Goal: Communication & Community: Connect with others

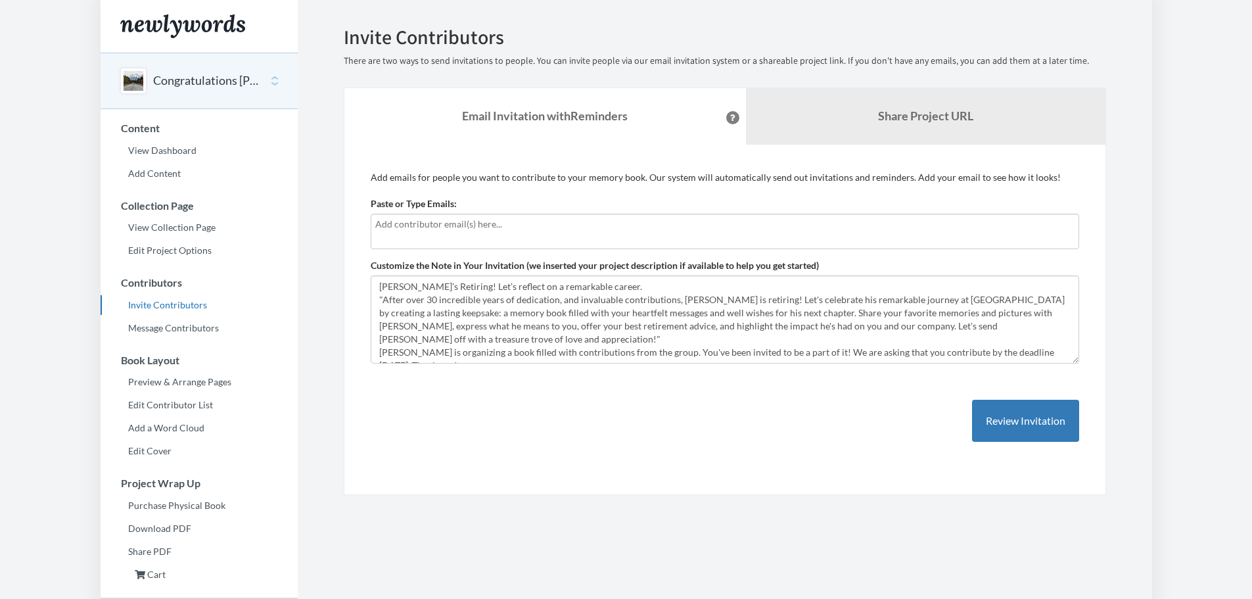
click at [442, 229] on input "text" at bounding box center [724, 224] width 699 height 14
click at [477, 234] on div at bounding box center [725, 231] width 708 height 35
type input "d"
click at [438, 221] on input "text" at bounding box center [724, 224] width 699 height 14
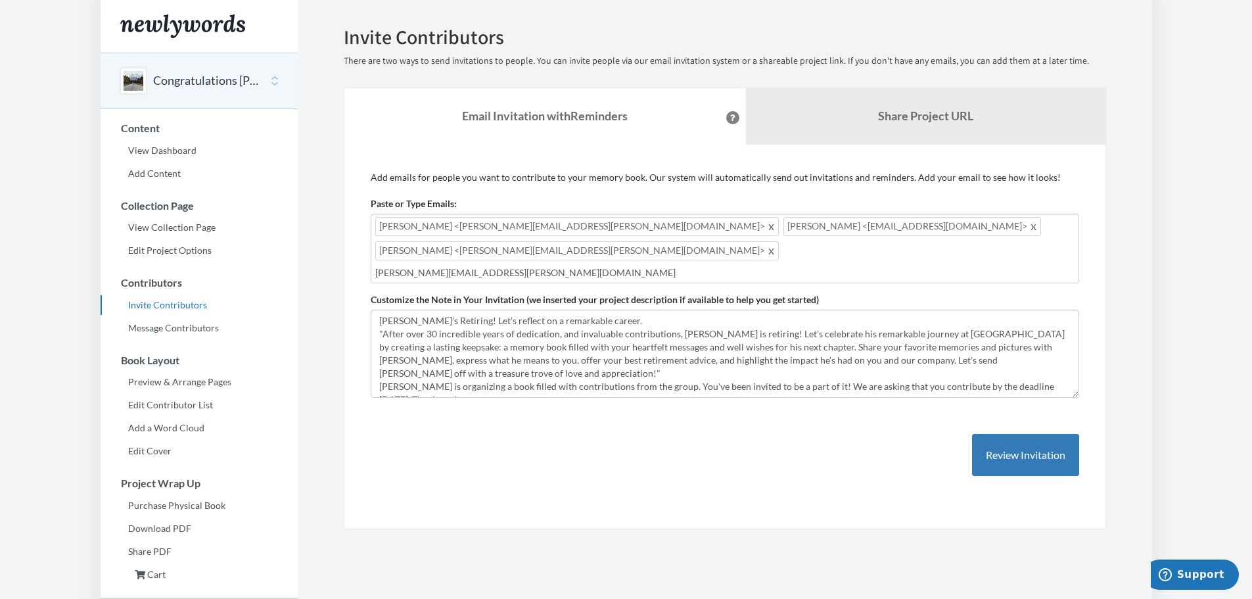
type input "[PERSON_NAME][EMAIL_ADDRESS][PERSON_NAME][DOMAIN_NAME]"
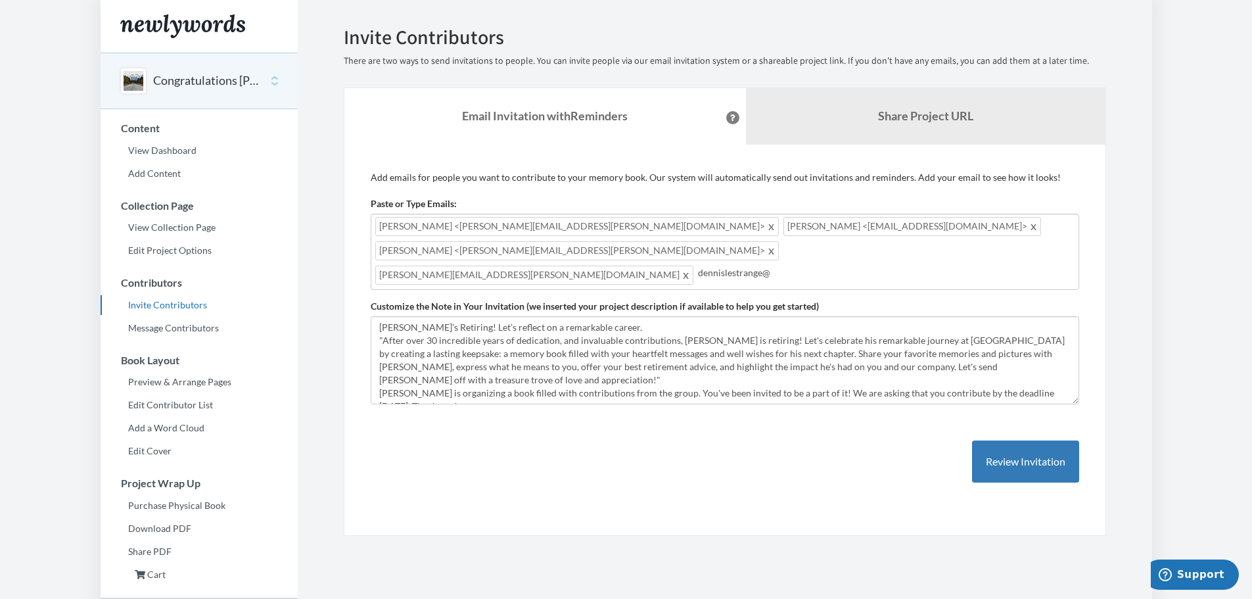
click at [698, 265] on input "dennislestrange@" at bounding box center [886, 272] width 376 height 14
click at [698, 265] on input "[PERSON_NAME].[PERSON_NAME]@" at bounding box center [886, 272] width 376 height 14
type input "[PERSON_NAME][EMAIL_ADDRESS][PERSON_NAME][DOMAIN_NAME]"
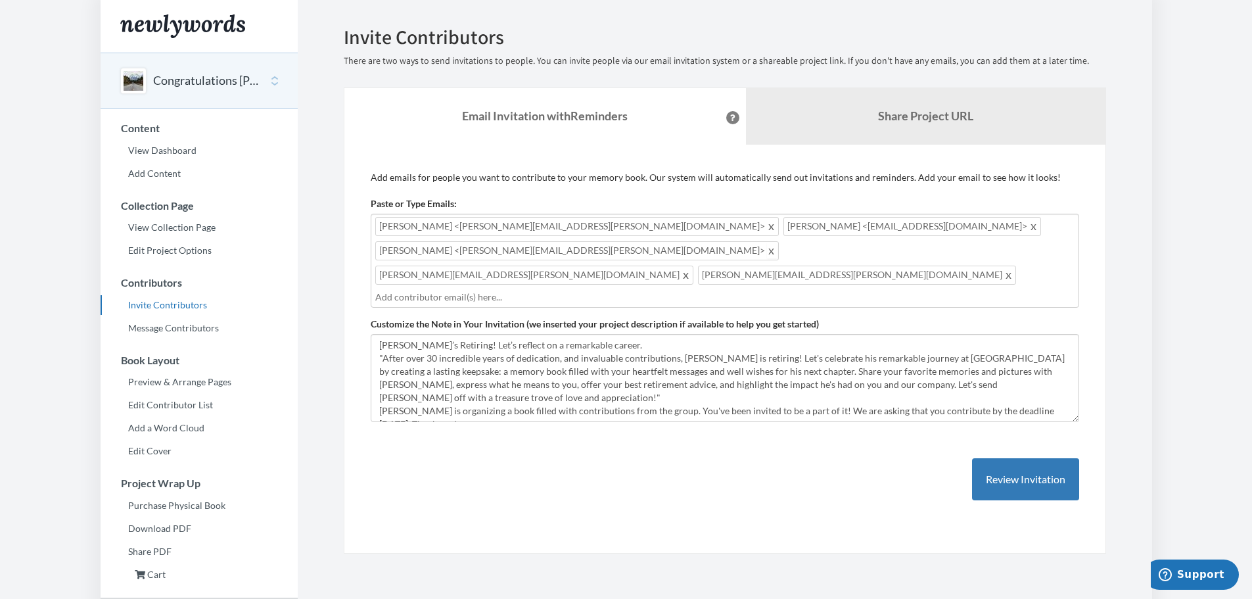
click at [777, 242] on span at bounding box center [772, 250] width 10 height 16
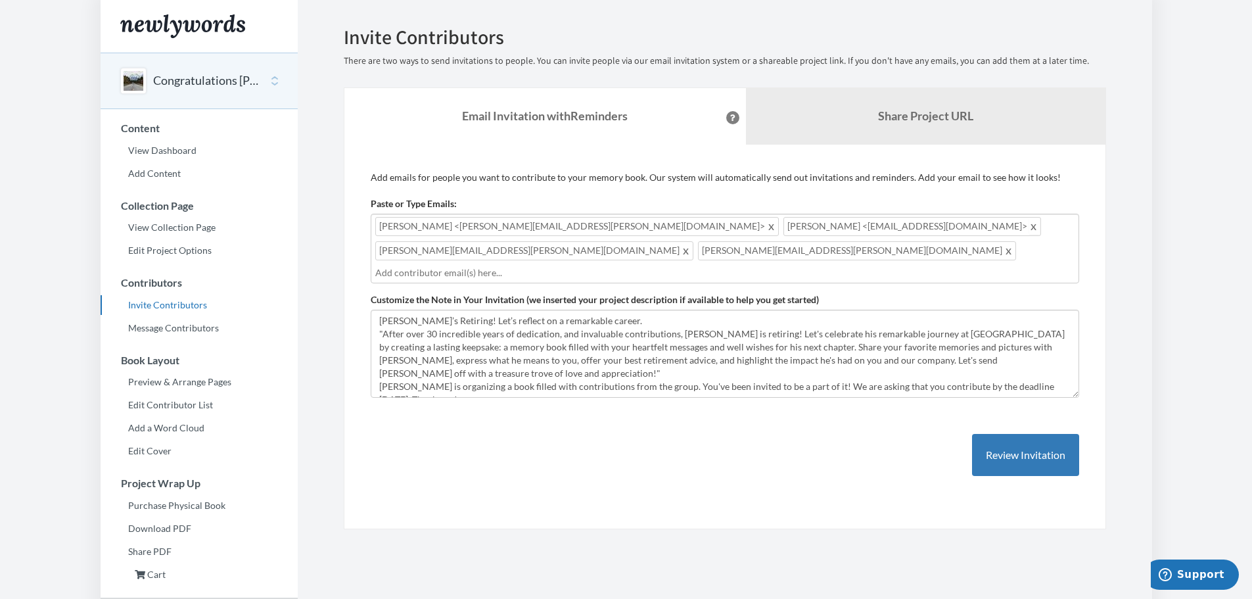
click at [1029, 224] on span at bounding box center [1034, 226] width 10 height 16
click at [767, 229] on span at bounding box center [772, 226] width 10 height 16
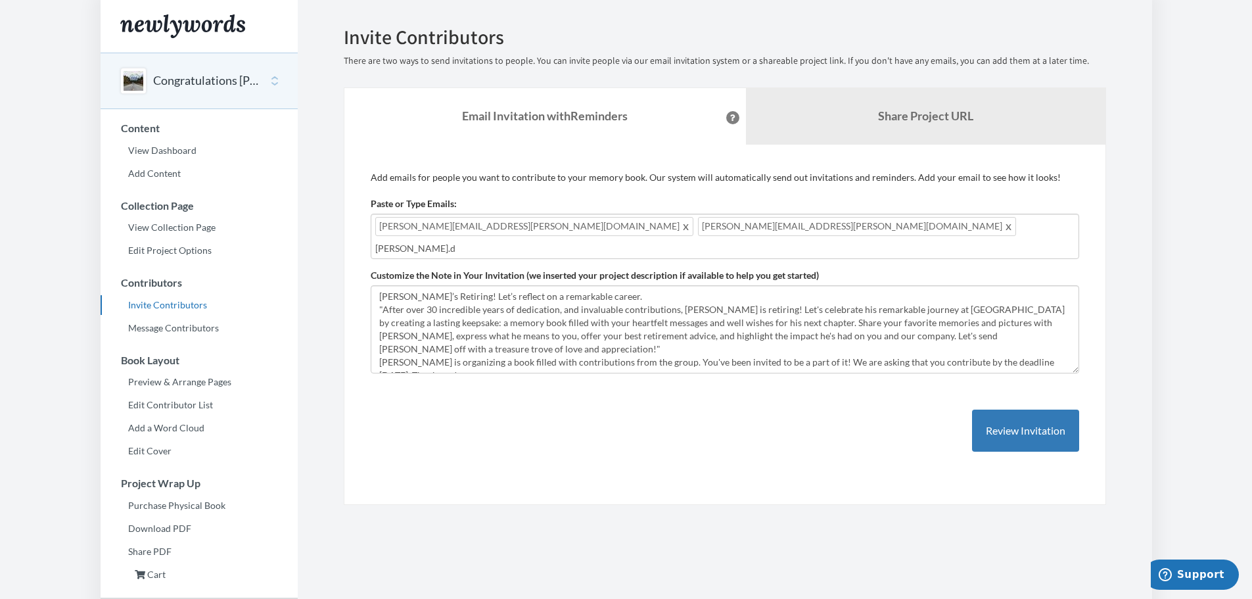
type input "[PERSON_NAME].da"
type input "[PERSON_NAME][EMAIL_ADDRESS][DOMAIN_NAME]"
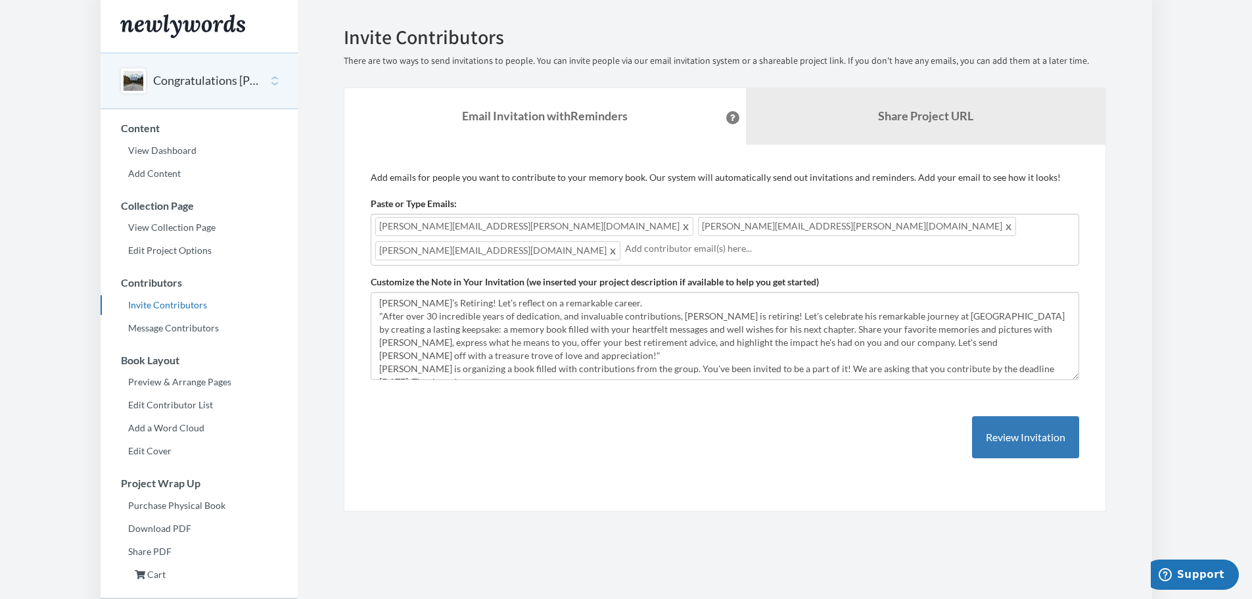
click at [618, 242] on span at bounding box center [613, 250] width 10 height 16
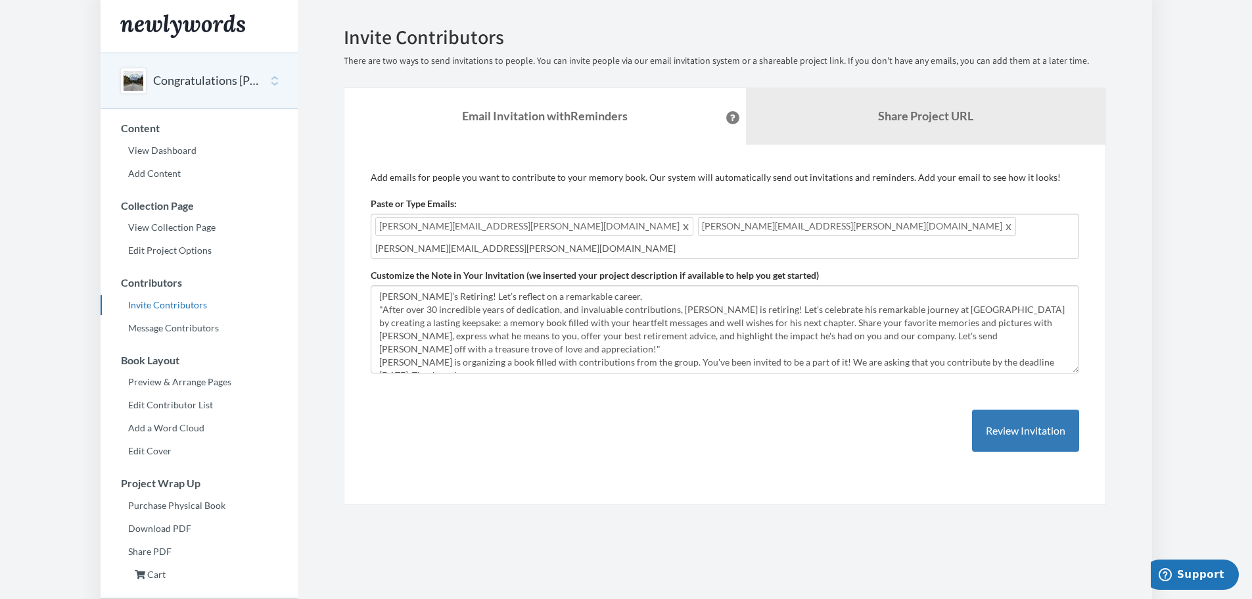
type input "[PERSON_NAME][EMAIL_ADDRESS][PERSON_NAME][DOMAIN_NAME]"
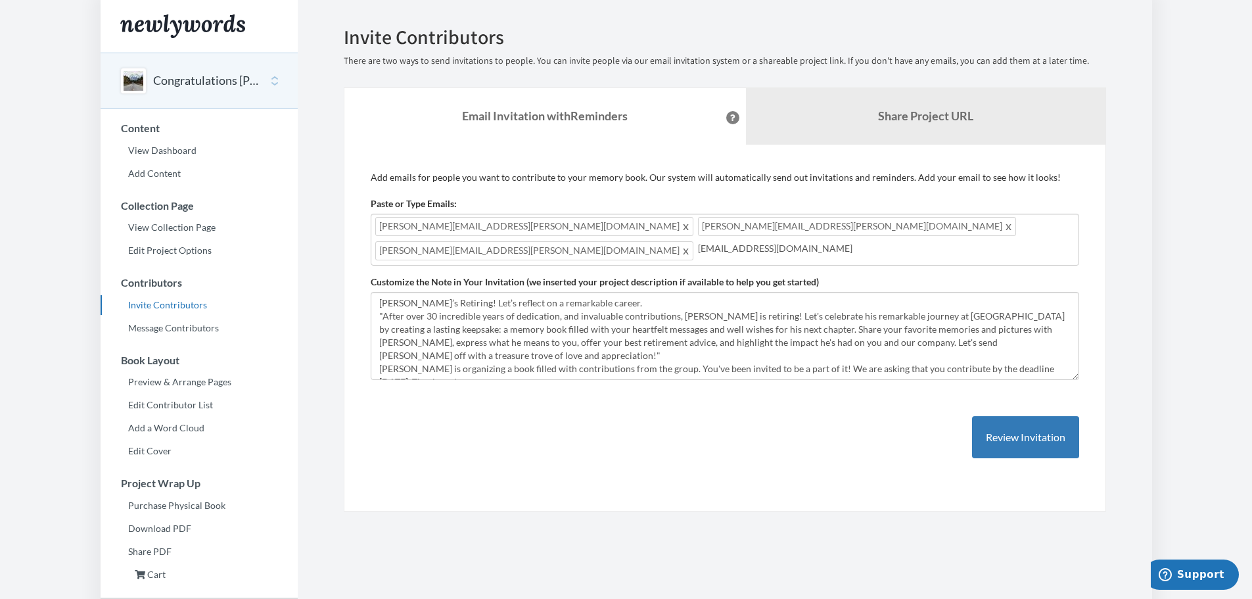
type input "[EMAIL_ADDRESS][DOMAIN_NAME]"
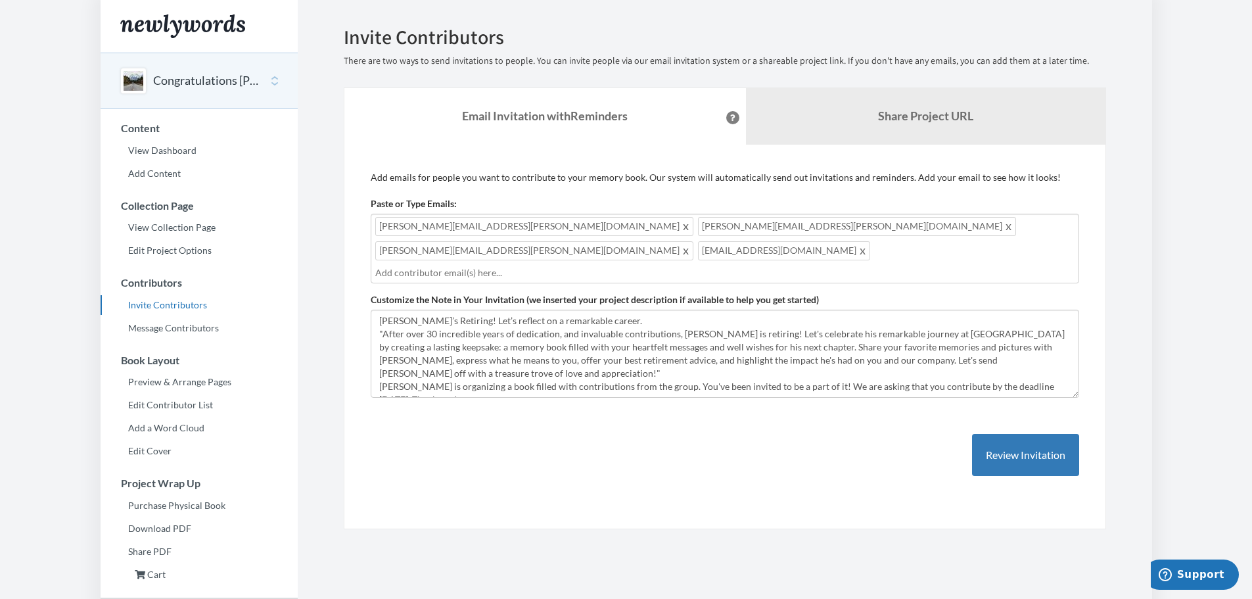
click at [532, 265] on input "text" at bounding box center [724, 272] width 699 height 14
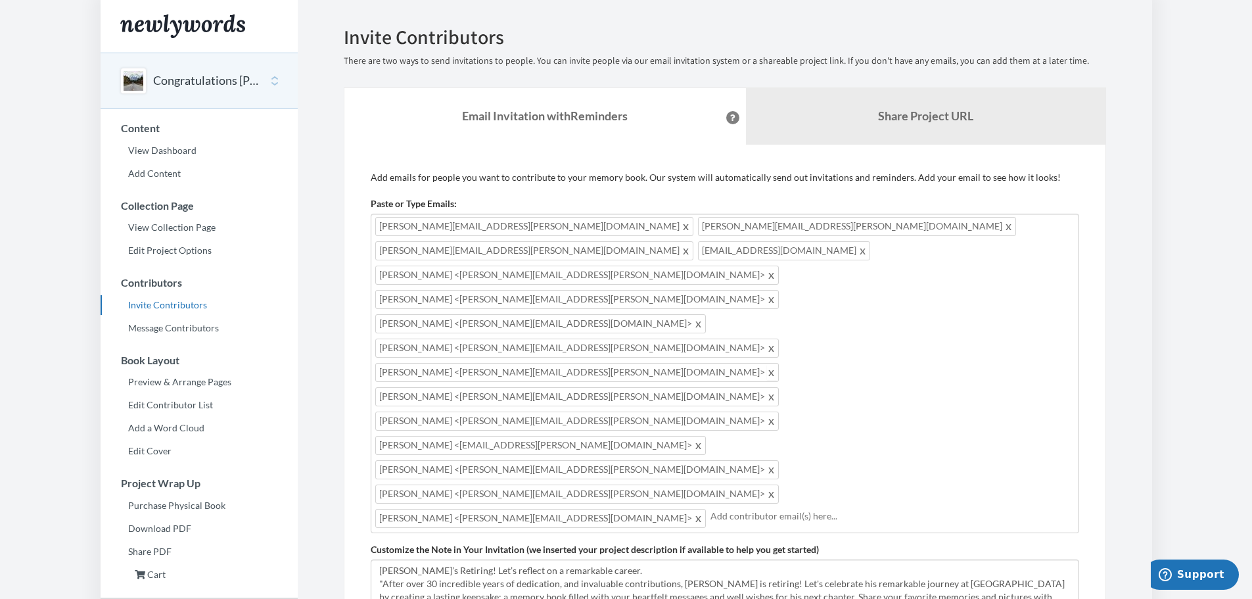
click at [777, 364] on span at bounding box center [772, 372] width 10 height 16
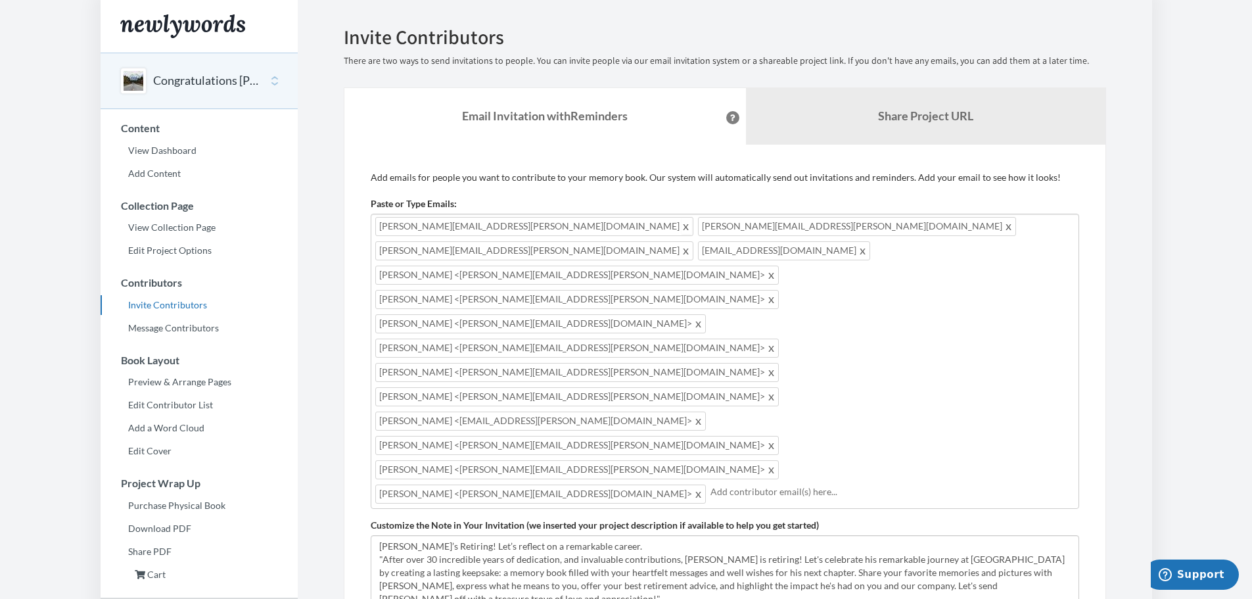
click at [681, 227] on span at bounding box center [686, 226] width 10 height 16
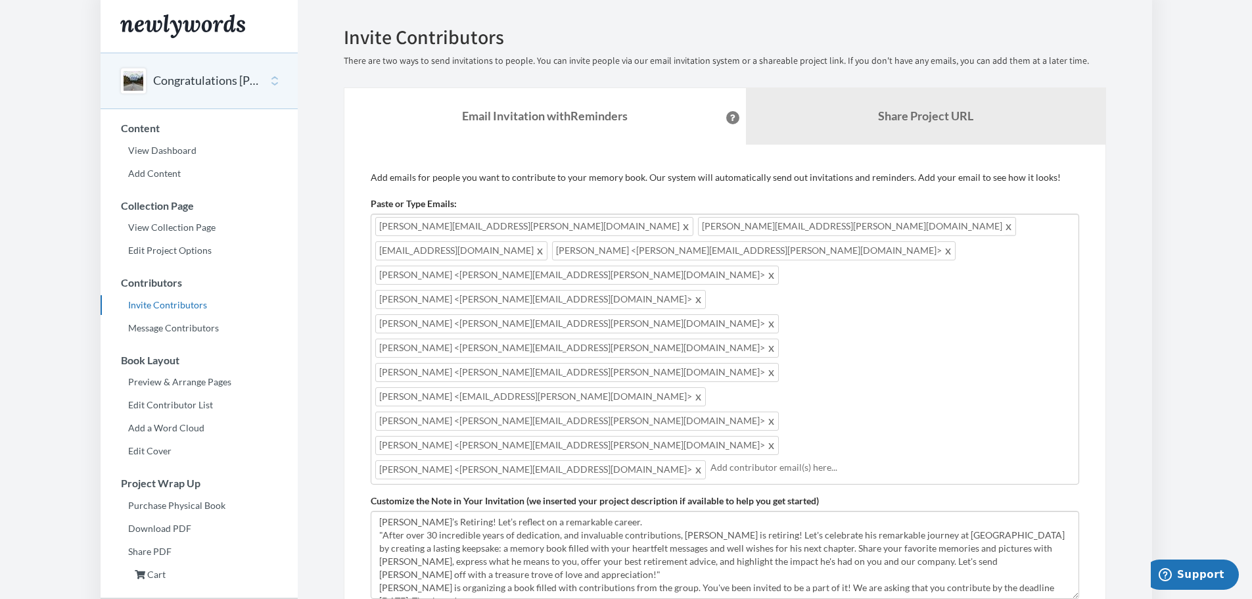
click at [1004, 225] on span at bounding box center [1009, 226] width 10 height 16
click at [858, 227] on span at bounding box center [863, 226] width 10 height 16
click at [844, 298] on div "[PERSON_NAME][EMAIL_ADDRESS][PERSON_NAME][DOMAIN_NAME] [PERSON_NAME] <[PERSON_N…" at bounding box center [725, 349] width 708 height 271
type input "[EMAIL_ADDRESS][DOMAIN_NAME]"
